Goal: Information Seeking & Learning: Understand process/instructions

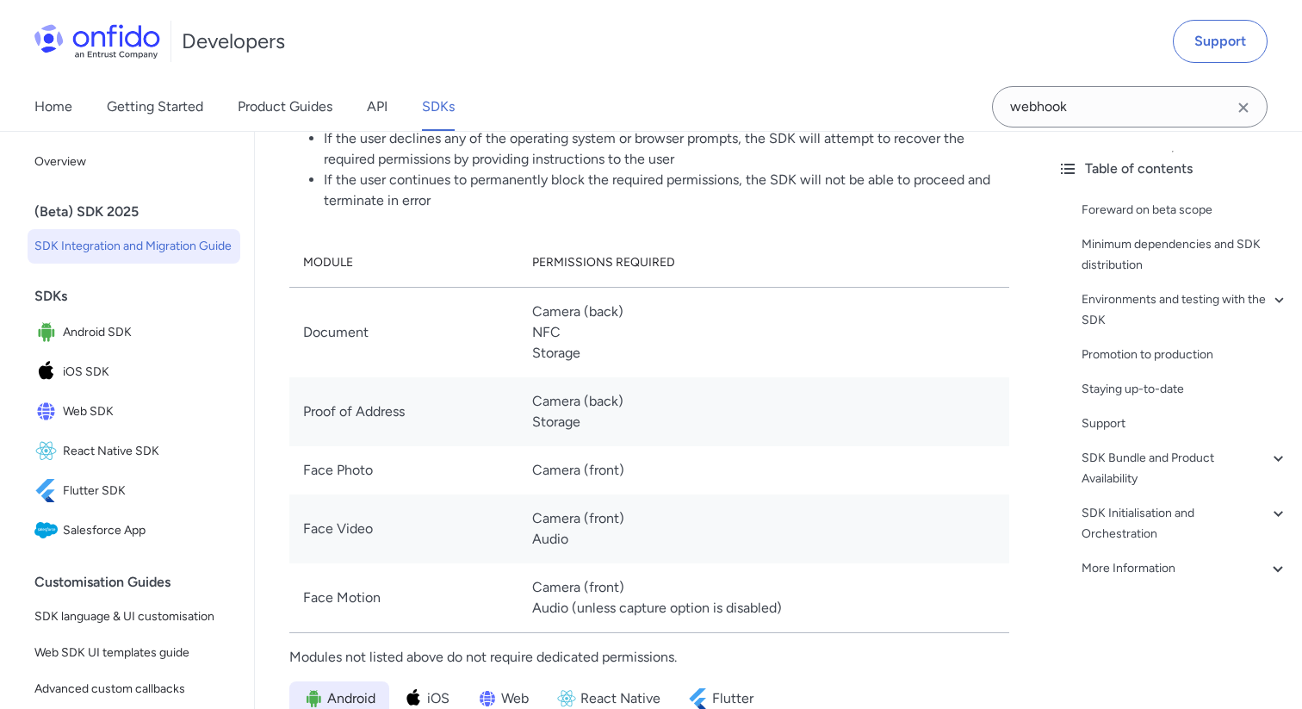
scroll to position [20902, 0]
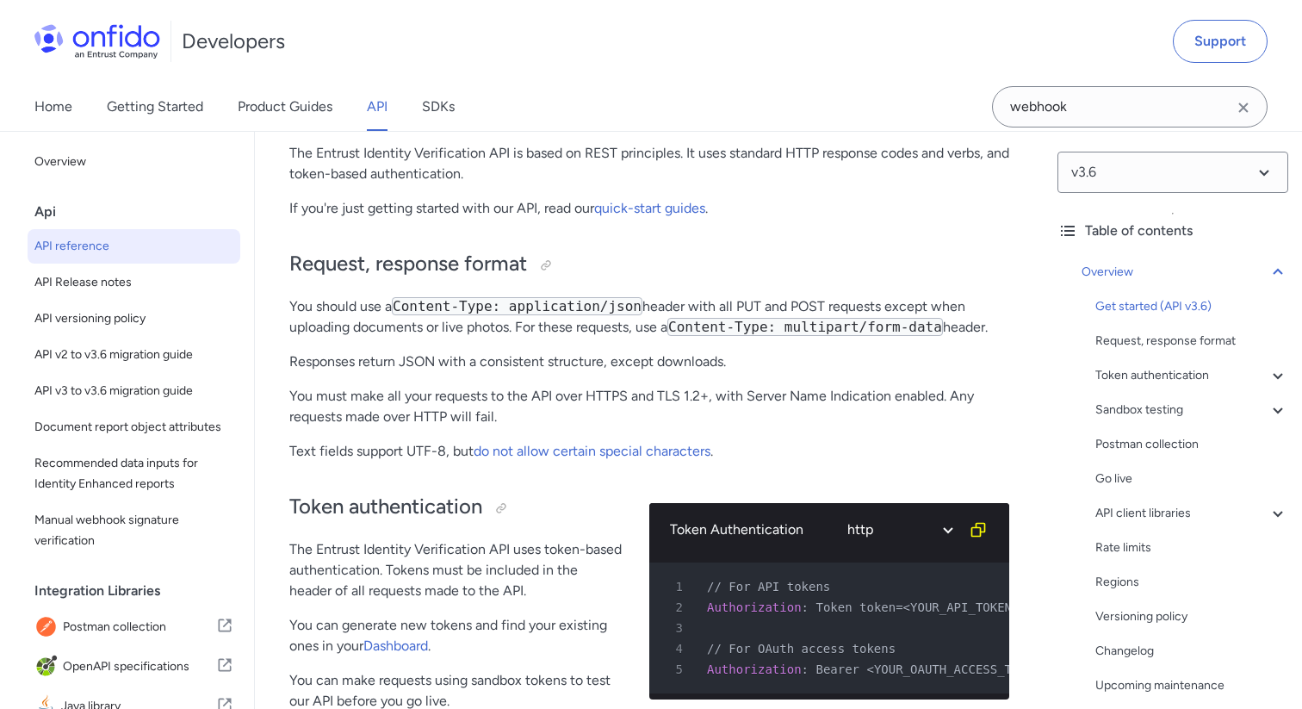
scroll to position [3677, 0]
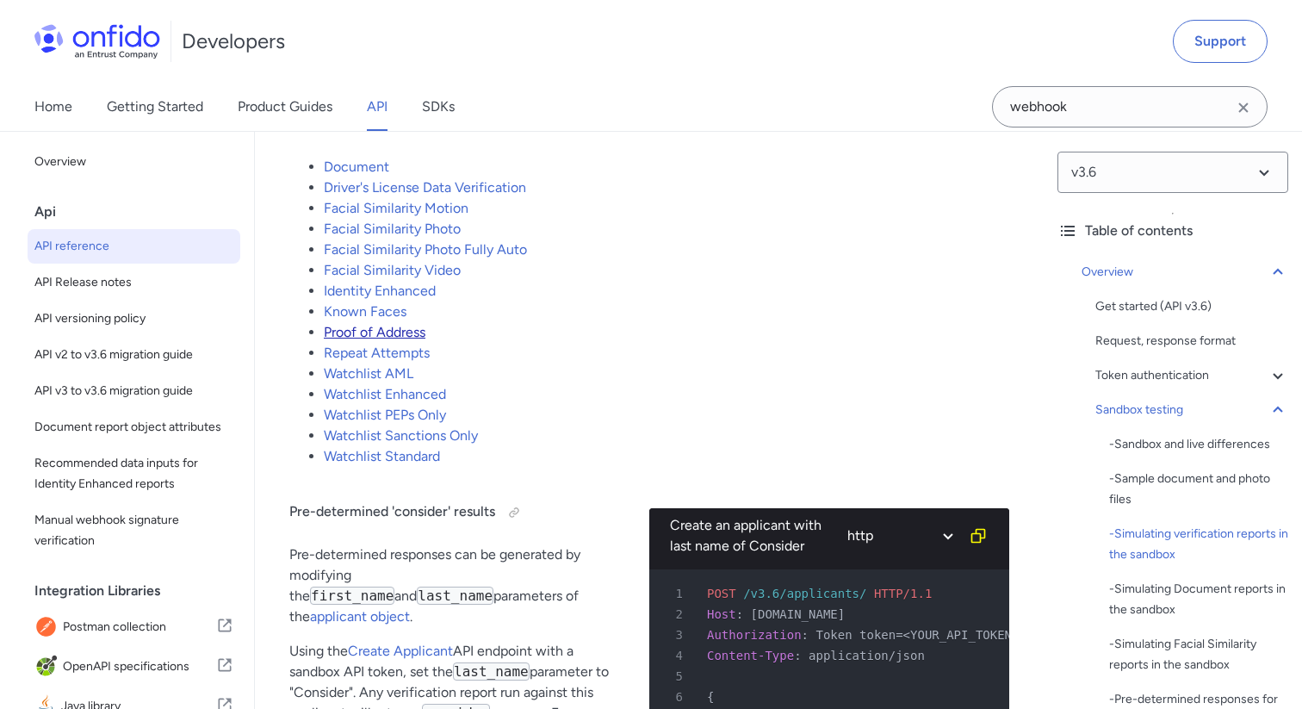
click at [400, 340] on link "Proof of Address" at bounding box center [375, 332] width 102 height 16
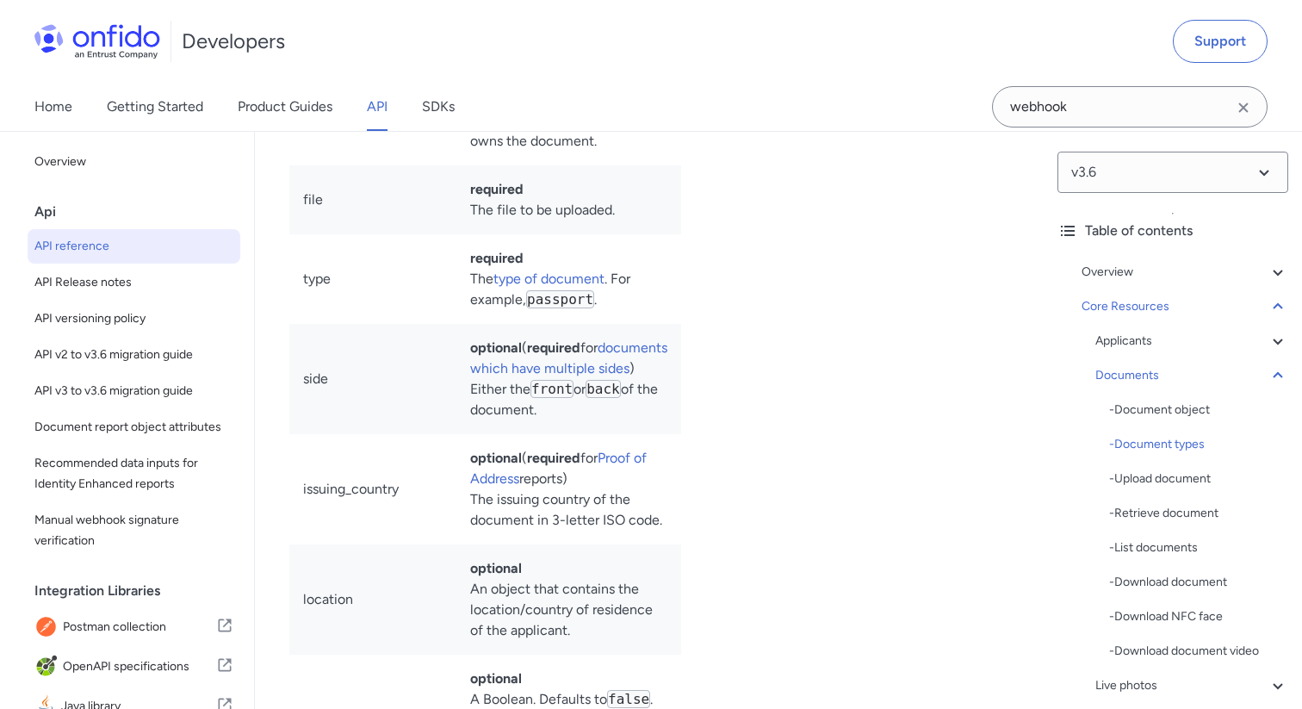
scroll to position [32628, 0]
drag, startPoint x: 436, startPoint y: 489, endPoint x: 639, endPoint y: 487, distance: 203.2
